Goal: Task Accomplishment & Management: Complete application form

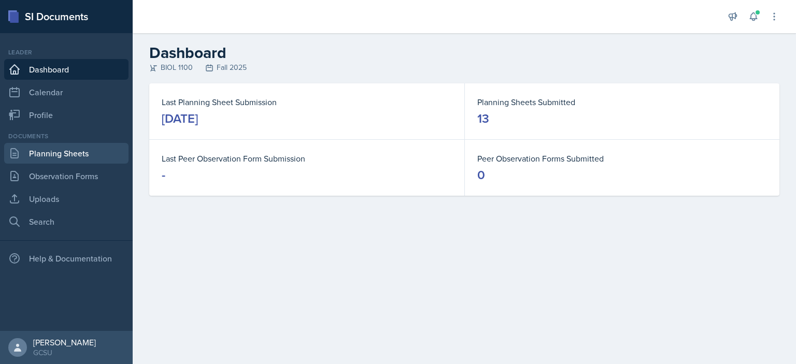
click at [54, 154] on link "Planning Sheets" at bounding box center [66, 153] width 124 height 21
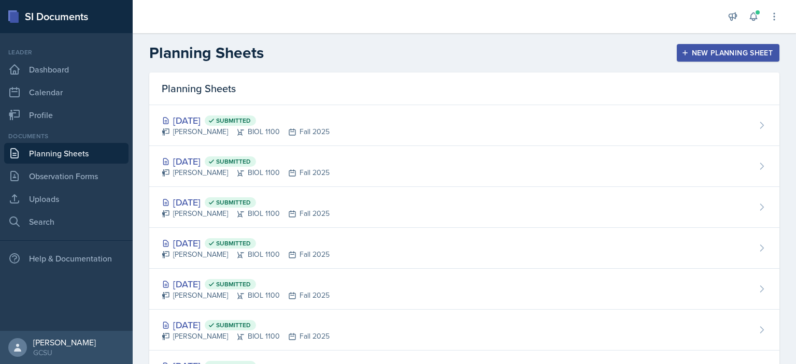
click at [706, 50] on div "New Planning Sheet" at bounding box center [727, 53] width 89 height 8
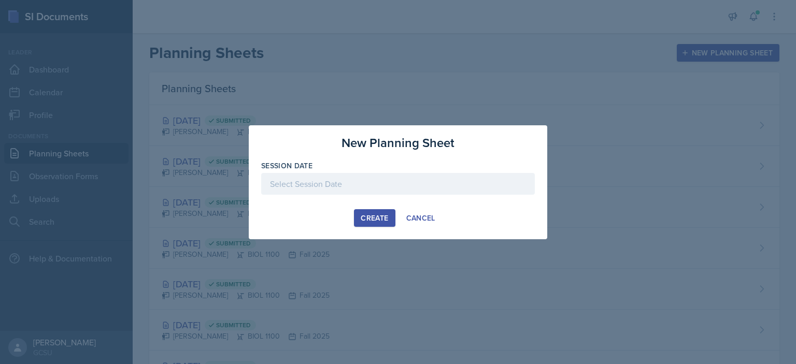
click at [335, 180] on div at bounding box center [397, 184] width 273 height 22
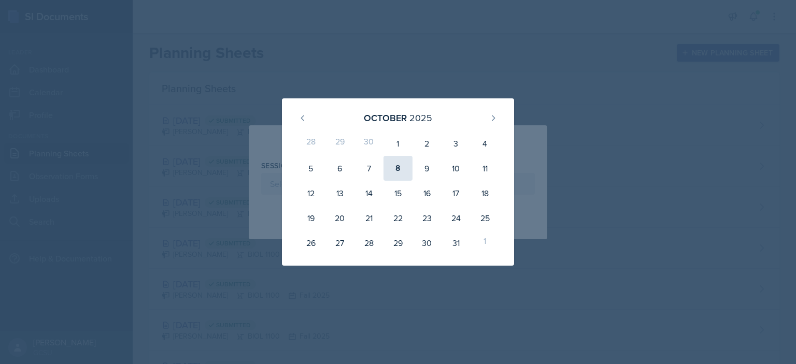
click at [400, 164] on div "8" at bounding box center [397, 168] width 29 height 25
type input "October 8th, 2025"
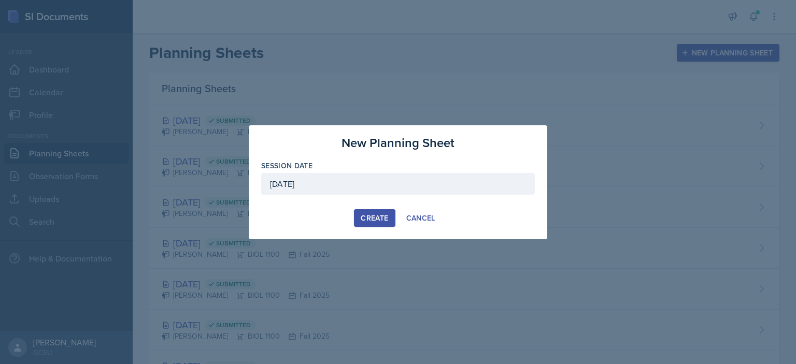
click at [383, 215] on div "Create" at bounding box center [374, 218] width 27 height 8
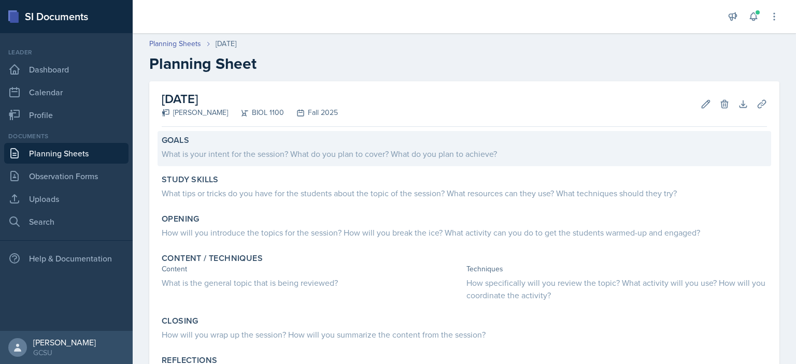
click at [320, 151] on div "What is your intent for the session? What do you plan to cover? What do you pla…" at bounding box center [464, 154] width 605 height 12
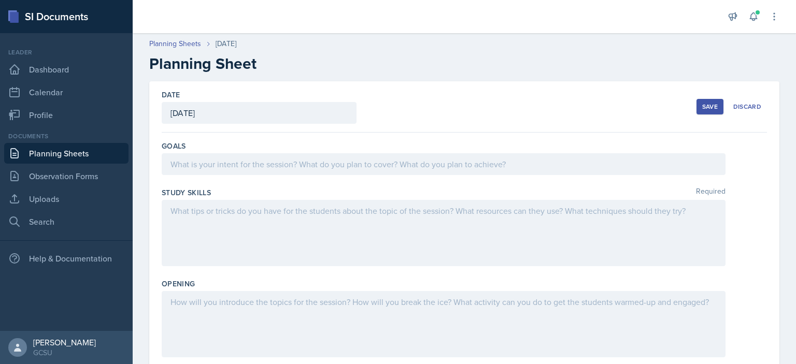
click at [284, 166] on div at bounding box center [444, 164] width 564 height 22
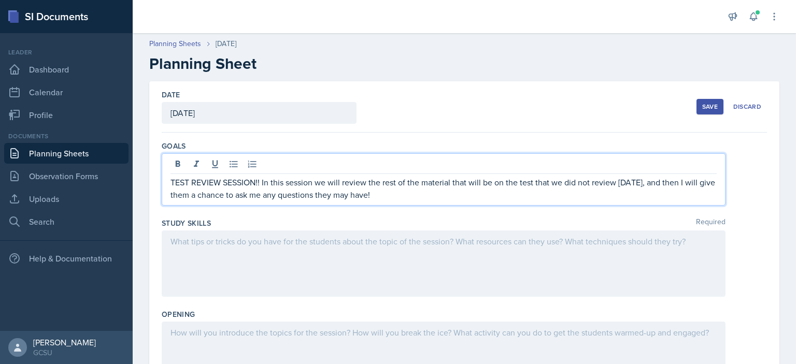
click at [386, 253] on div at bounding box center [444, 264] width 564 height 66
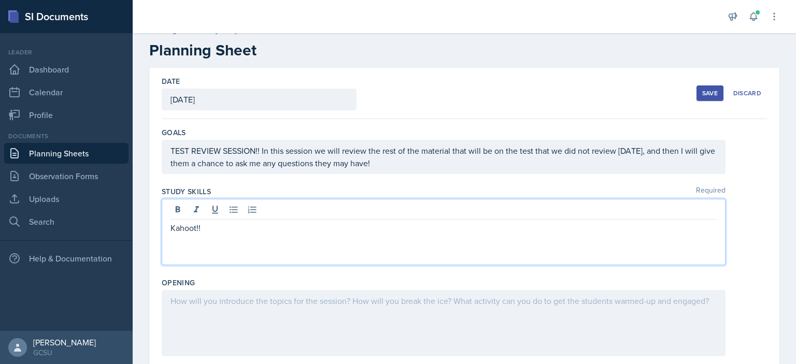
scroll to position [76, 0]
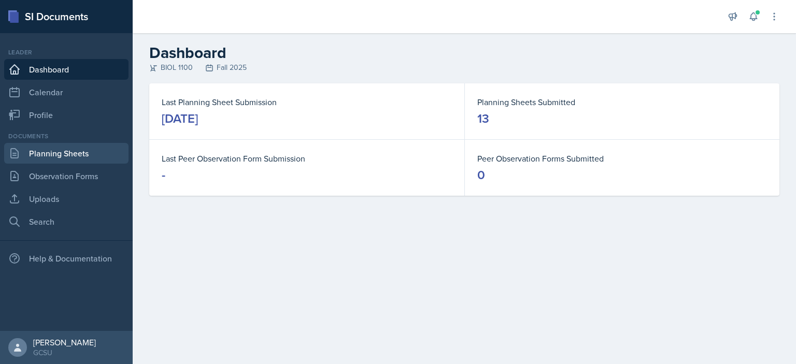
click at [57, 151] on link "Planning Sheets" at bounding box center [66, 153] width 124 height 21
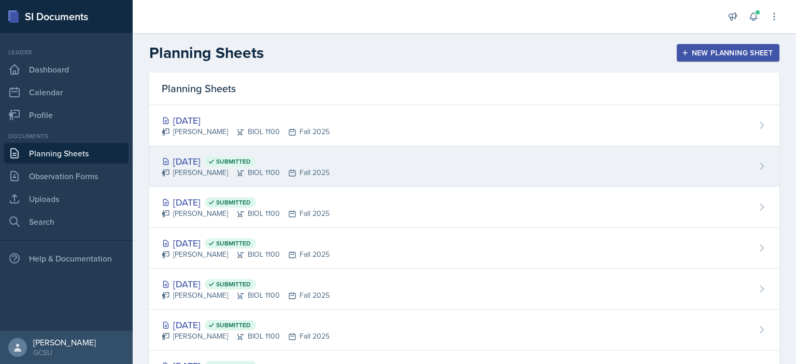
click at [218, 159] on div "[DATE] Submitted" at bounding box center [246, 161] width 168 height 14
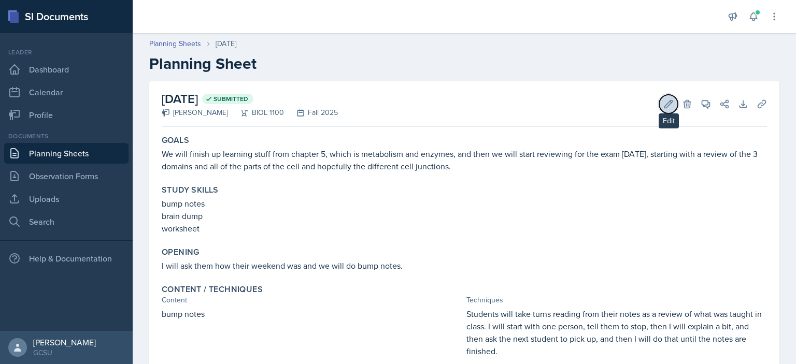
click at [663, 97] on button "Edit" at bounding box center [668, 104] width 19 height 19
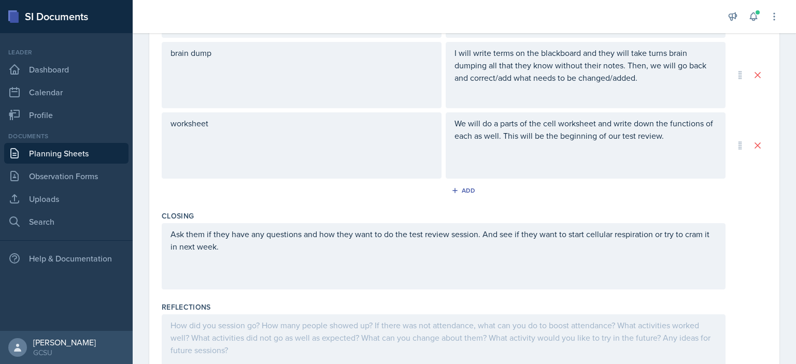
scroll to position [496, 0]
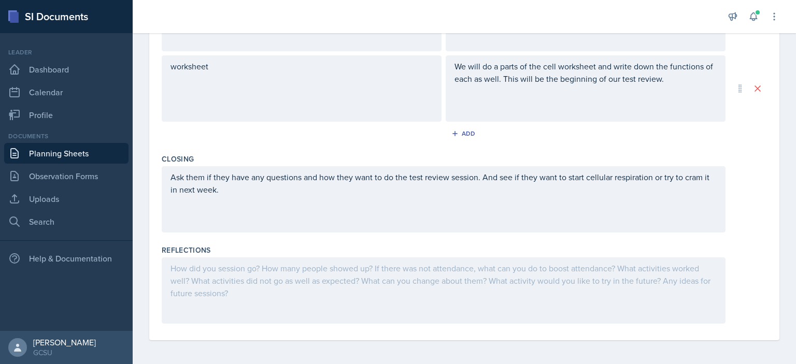
click at [375, 280] on div at bounding box center [444, 290] width 564 height 66
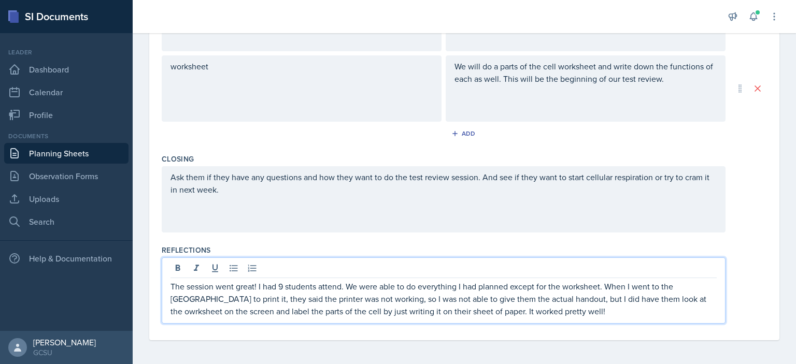
click at [675, 299] on p "The session went great! I had 9 students attend. We were able to do everything …" at bounding box center [443, 298] width 546 height 37
click at [602, 309] on p "The session went great! I had 9 students attend. We were able to do everything …" at bounding box center [443, 298] width 546 height 37
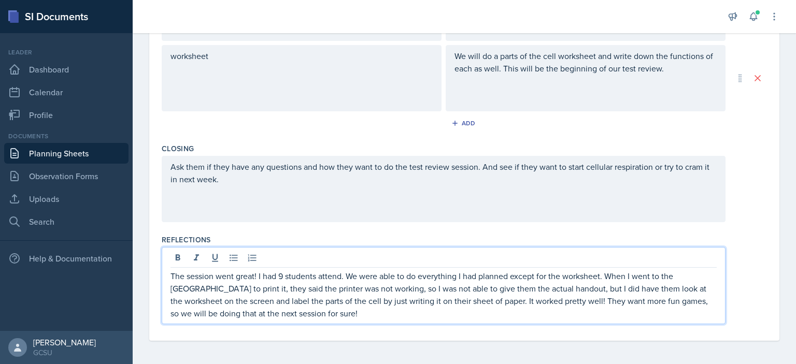
scroll to position [0, 0]
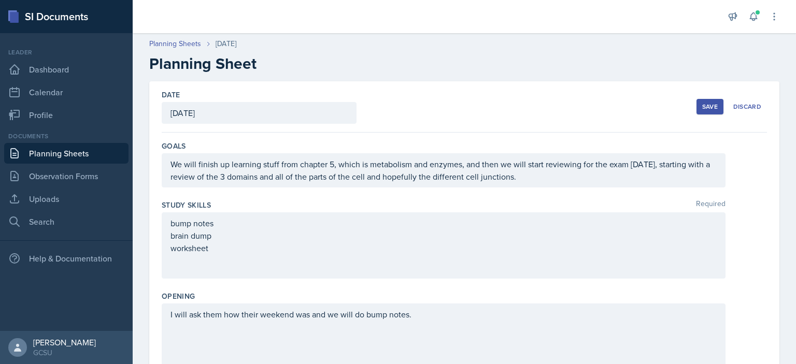
click at [703, 100] on button "Save" at bounding box center [709, 107] width 27 height 16
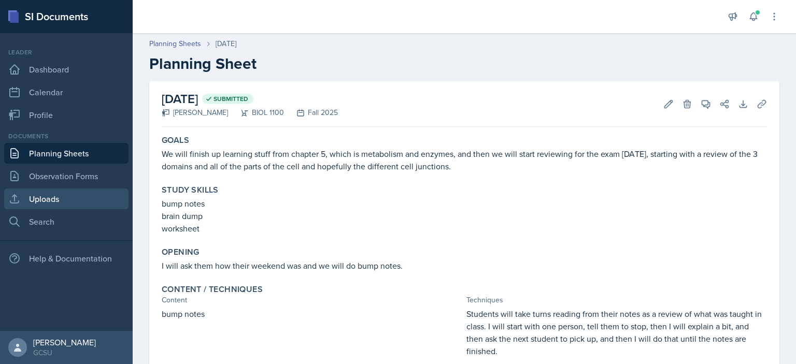
click at [72, 194] on link "Uploads" at bounding box center [66, 199] width 124 height 21
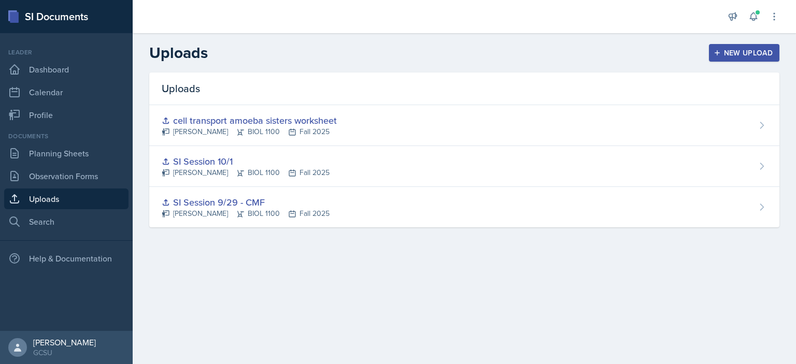
click at [733, 50] on div "New Upload" at bounding box center [743, 53] width 57 height 8
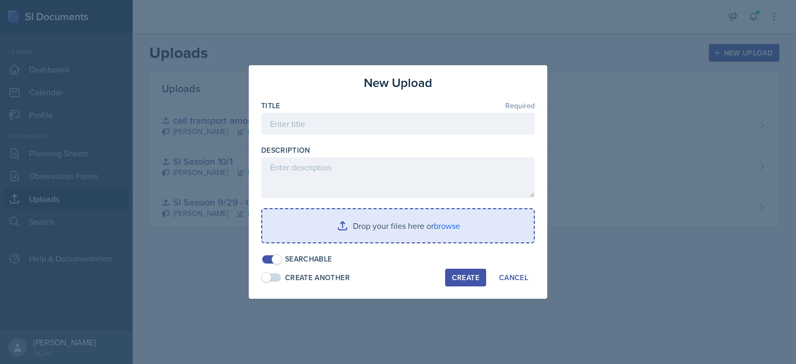
click at [369, 236] on input "file" at bounding box center [397, 225] width 271 height 33
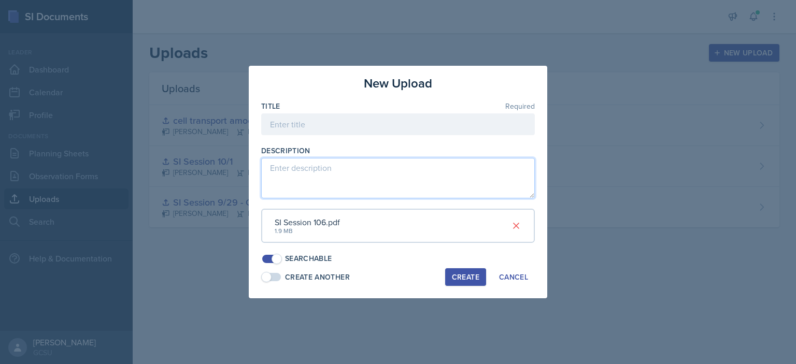
click at [361, 179] on textarea at bounding box center [397, 178] width 273 height 40
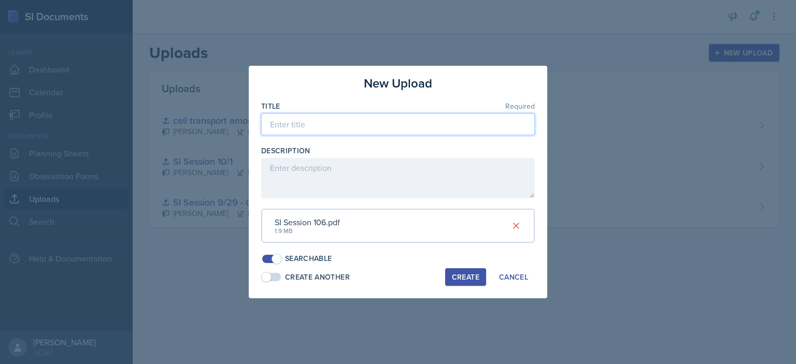
click at [328, 132] on input at bounding box center [397, 124] width 273 height 22
type input "Session Powerpoint"
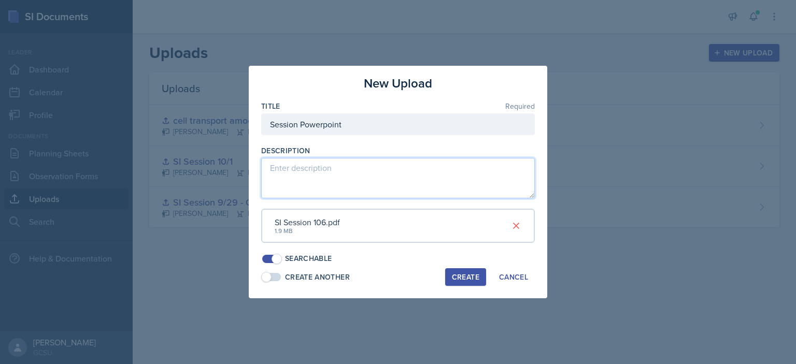
click at [338, 170] on textarea at bounding box center [397, 178] width 273 height 40
type textarea "[DATE]"
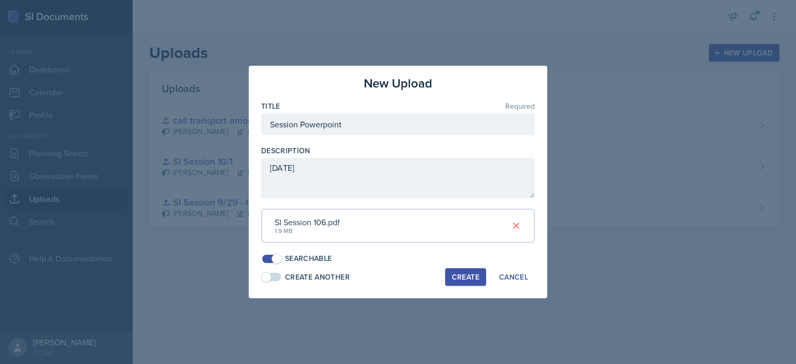
click at [464, 279] on div "Create" at bounding box center [465, 277] width 27 height 8
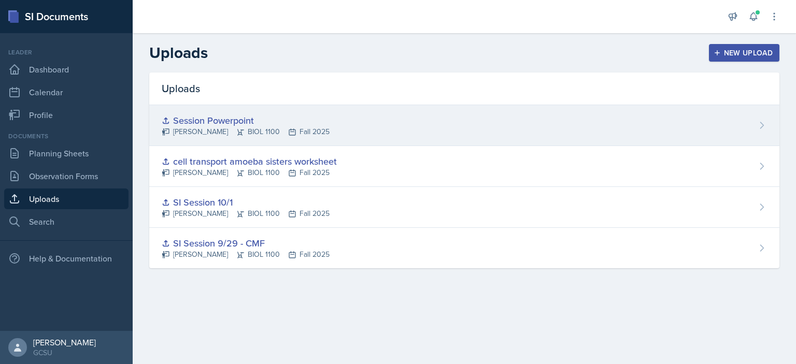
click at [549, 134] on div "Session Powerpoint [PERSON_NAME] BIOL 1100 Fall 2025" at bounding box center [464, 125] width 630 height 41
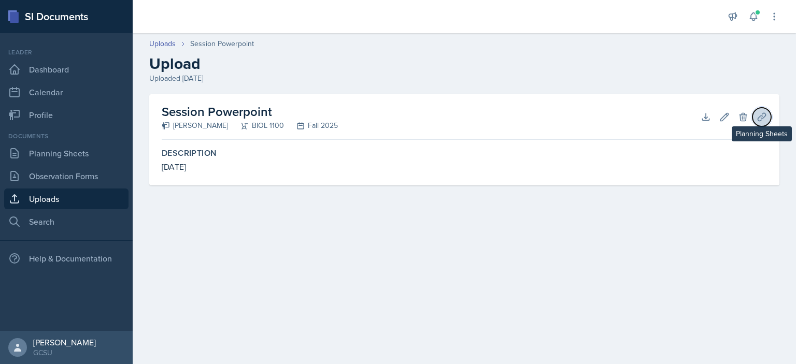
click at [756, 117] on icon at bounding box center [761, 117] width 10 height 10
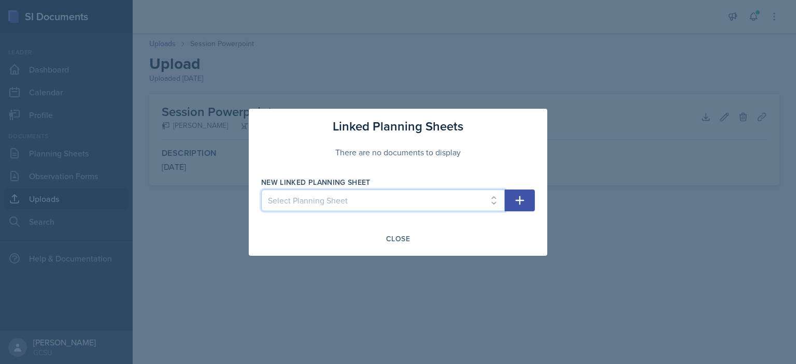
click at [423, 201] on select "Select Planning Sheet [DATE] [DATE] [DATE] [DATE] [DATE] [DATE] [DATE] [DATE] […" at bounding box center [382, 201] width 243 height 22
select select "263cbf27-acf9-4390-9dc4-779fceef110c"
click at [261, 190] on select "Select Planning Sheet [DATE] [DATE] [DATE] [DATE] [DATE] [DATE] [DATE] [DATE] […" at bounding box center [382, 201] width 243 height 22
click at [537, 203] on div "Linked Planning Sheets There are no documents to display New Linked Planning Sh…" at bounding box center [398, 182] width 298 height 147
click at [518, 196] on icon "button" at bounding box center [519, 200] width 12 height 12
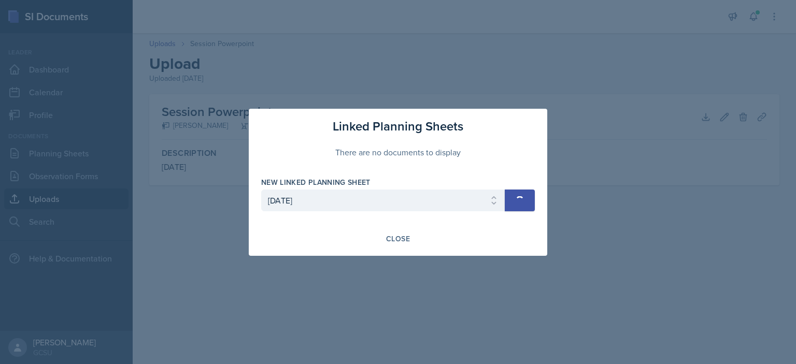
select select
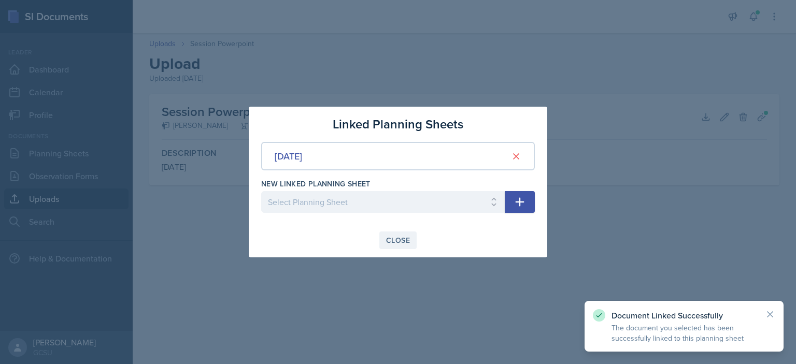
click at [398, 236] on div "Close" at bounding box center [398, 240] width 24 height 8
